Goal: Task Accomplishment & Management: Complete application form

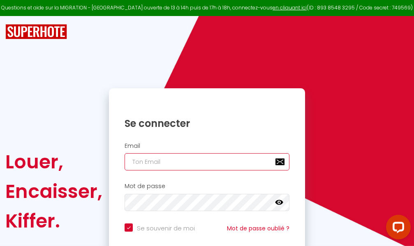
click at [233, 164] on input "email" at bounding box center [207, 161] width 165 height 17
type input "m"
checkbox input "true"
type input "ma"
checkbox input "true"
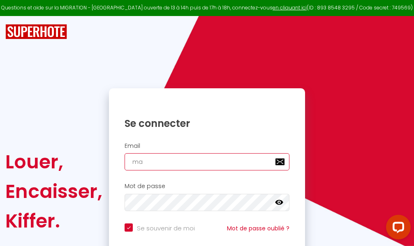
type input "mar"
checkbox input "true"
type input "marc"
checkbox input "true"
type input "marcd"
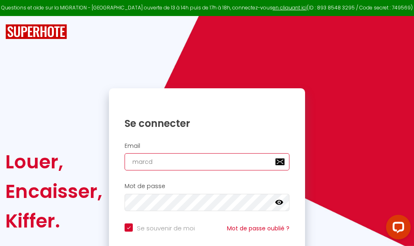
checkbox input "true"
type input "marcdp"
checkbox input "true"
type input "marcdpo"
checkbox input "true"
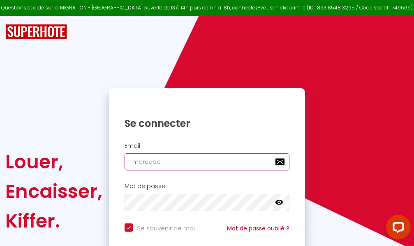
type input "marcdpoz"
checkbox input "true"
type input "marcdpoz."
checkbox input "true"
type input "marcdpoz.l"
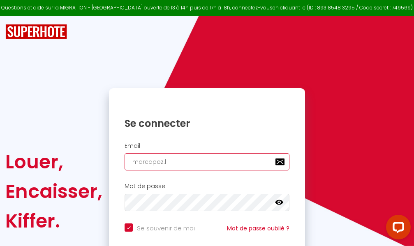
checkbox input "true"
type input "marcdpoz.lo"
checkbox input "true"
type input "marcdpoz.loc"
checkbox input "true"
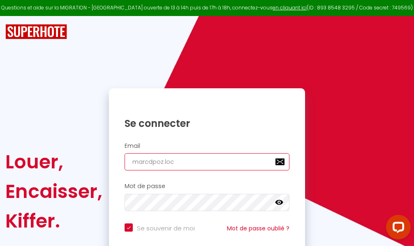
type input "marcdpoz.loca"
checkbox input "true"
type input "marcdpoz.locat"
checkbox input "true"
type input "marcdpoz.locati"
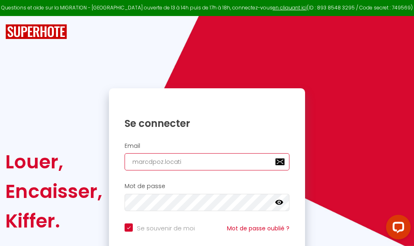
checkbox input "true"
type input "marcdpoz.locatio"
checkbox input "true"
type input "marcdpoz.location"
checkbox input "true"
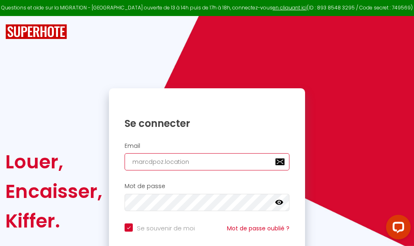
type input "marcdpoz.location@"
checkbox input "true"
type input "marcdpoz.location@g"
checkbox input "true"
type input "marcdpoz.location@gm"
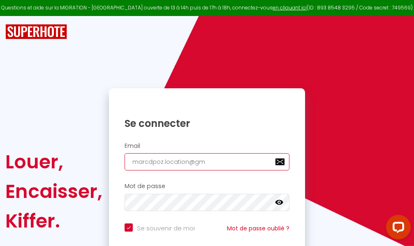
checkbox input "true"
type input "marcdpoz.location@gma"
checkbox input "true"
type input "marcdpoz.location@gmai"
checkbox input "true"
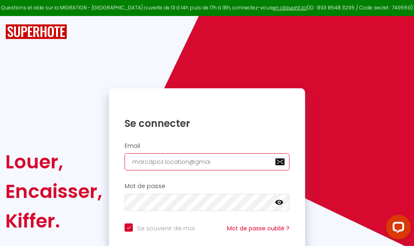
type input "[EMAIL_ADDRESS]"
checkbox input "true"
type input "[EMAIL_ADDRESS]."
checkbox input "true"
type input "marcdpoz.location@gmail.c"
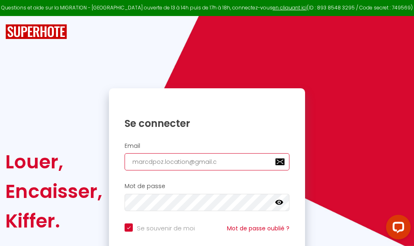
checkbox input "true"
type input "[EMAIL_ADDRESS][DOMAIN_NAME]"
checkbox input "true"
type input "[EMAIL_ADDRESS][DOMAIN_NAME]"
checkbox input "true"
